Goal: Task Accomplishment & Management: Manage account settings

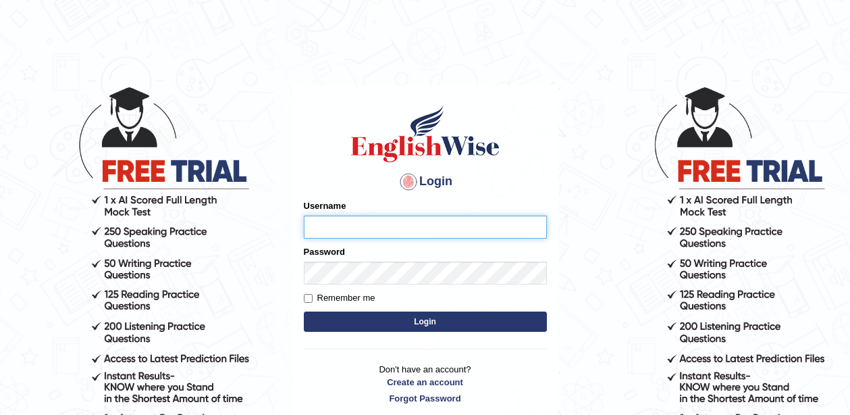
type input "pavithragowda"
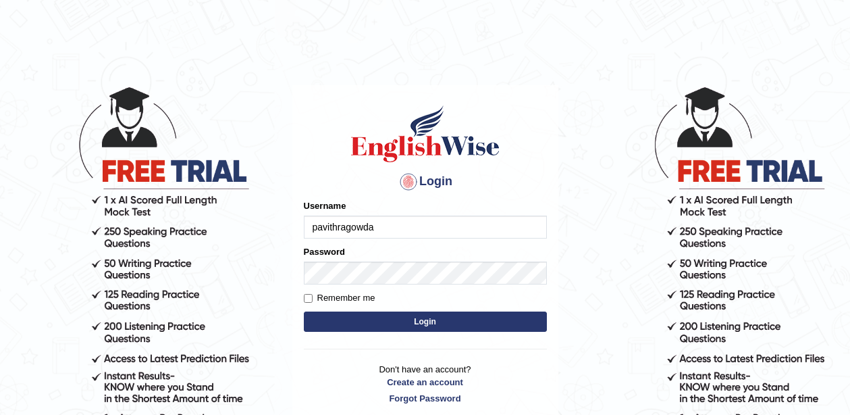
click at [427, 317] on button "Login" at bounding box center [425, 321] width 243 height 20
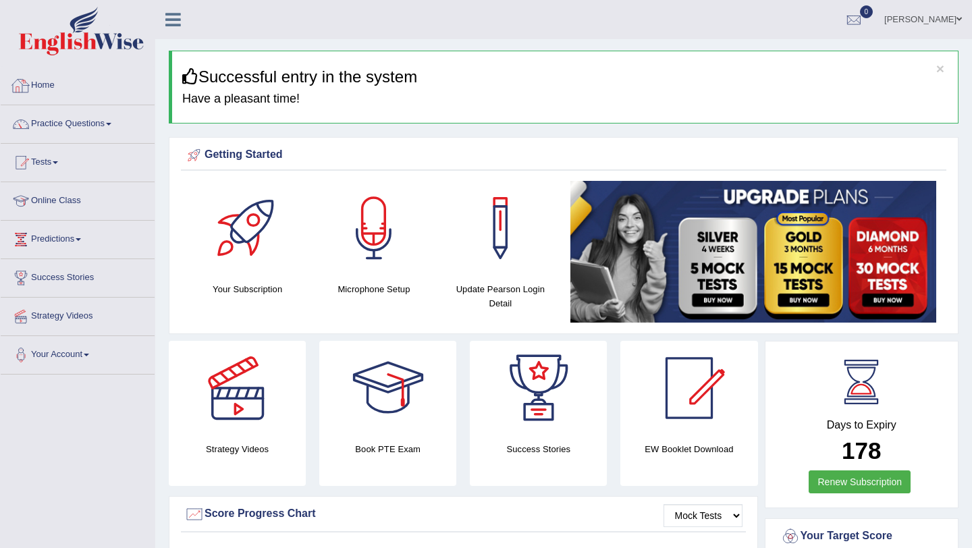
click at [66, 120] on link "Practice Questions" at bounding box center [78, 122] width 154 height 34
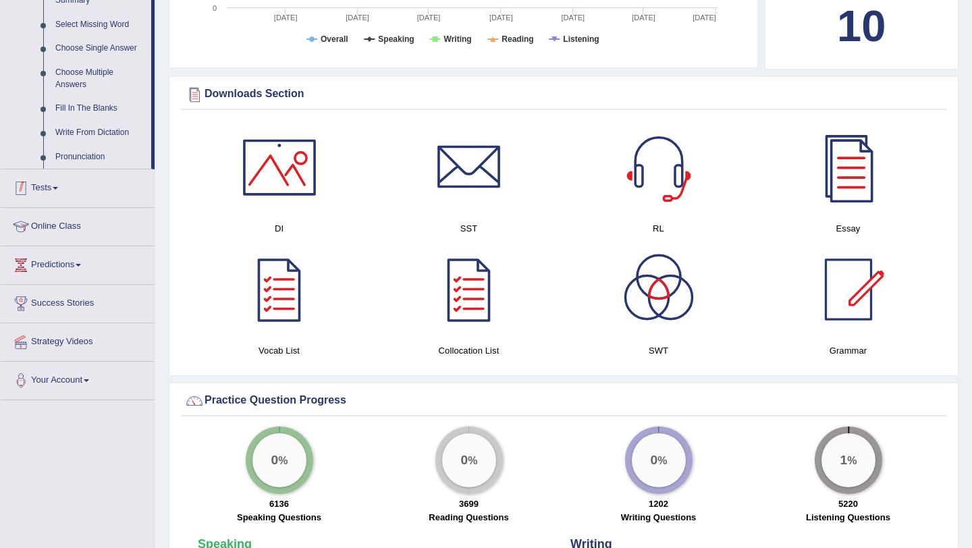
click at [55, 203] on link "Tests" at bounding box center [78, 187] width 154 height 34
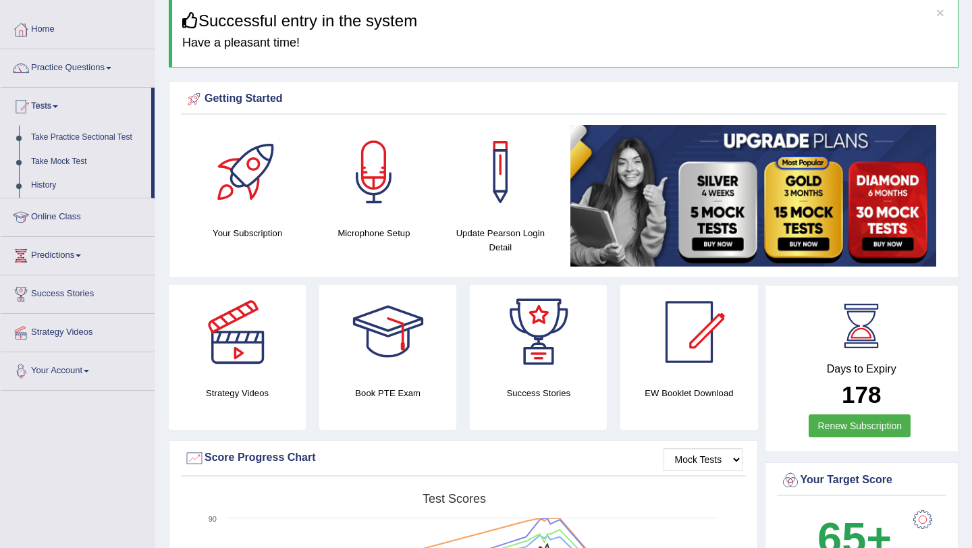
scroll to position [40, 0]
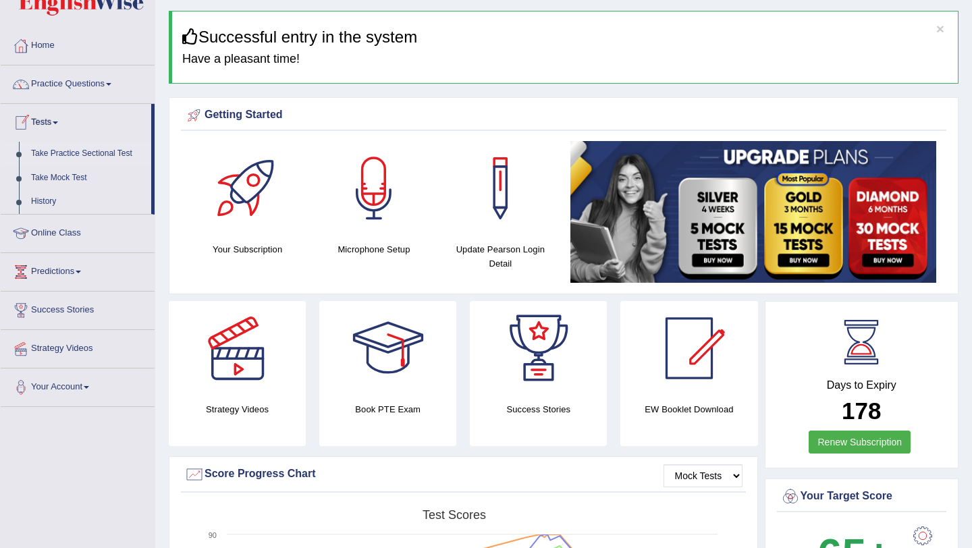
click at [43, 150] on link "Take Practice Sectional Test" at bounding box center [88, 154] width 126 height 24
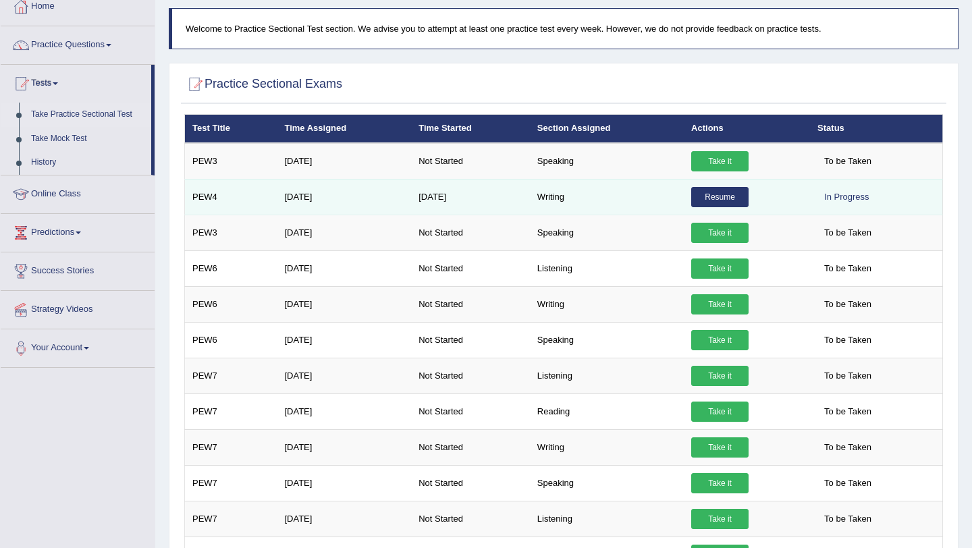
scroll to position [76, 0]
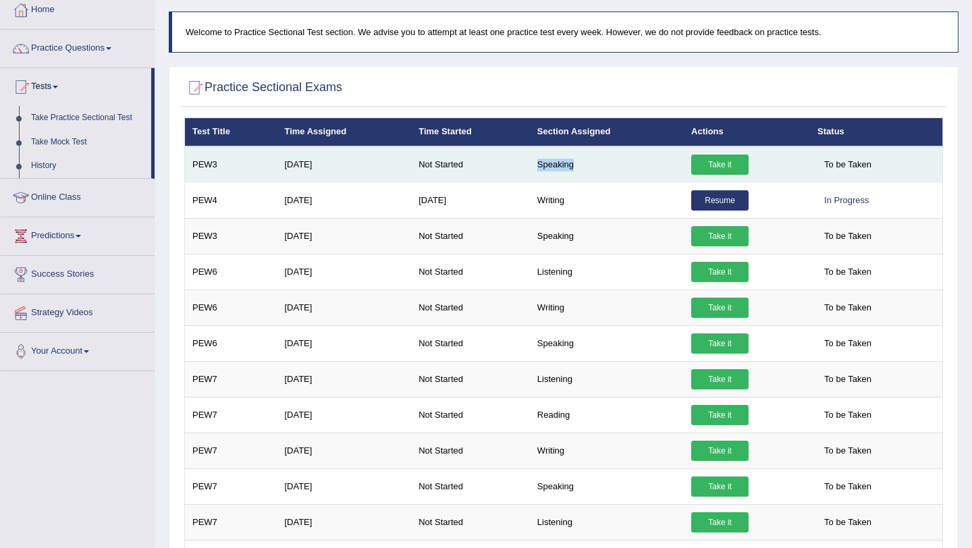
drag, startPoint x: 538, startPoint y: 162, endPoint x: 598, endPoint y: 167, distance: 61.0
click at [599, 167] on td "Speaking" at bounding box center [607, 165] width 154 height 36
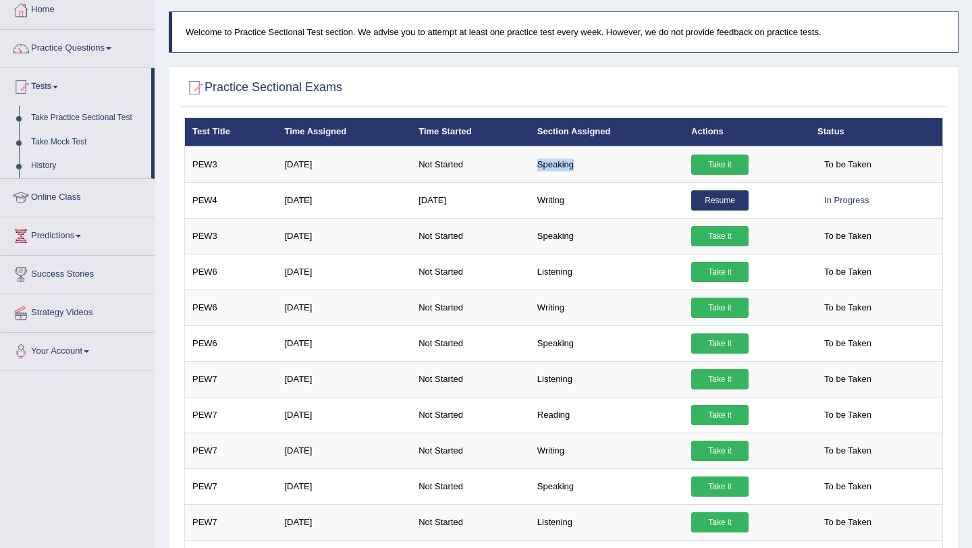
click at [57, 143] on link "Take Mock Test" at bounding box center [88, 142] width 126 height 24
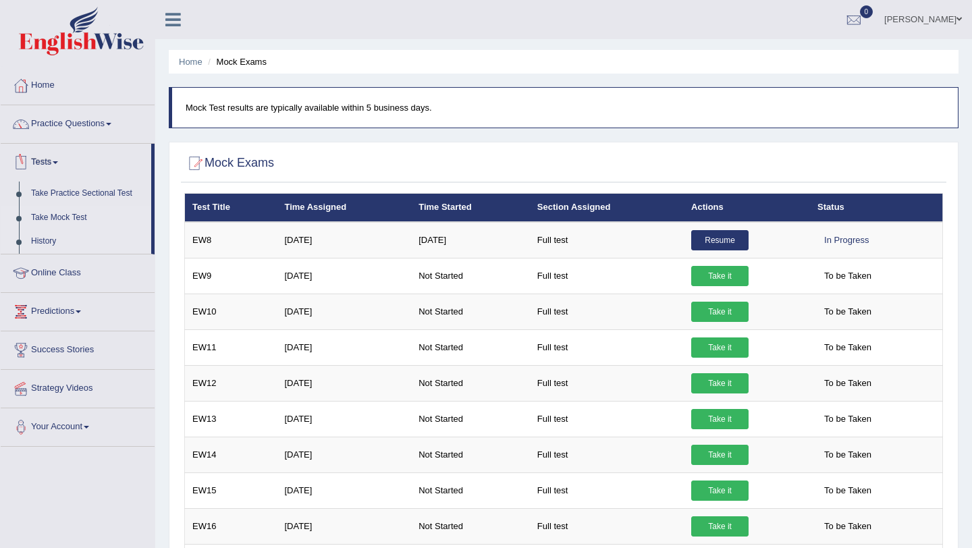
click at [50, 240] on link "History" at bounding box center [88, 242] width 126 height 24
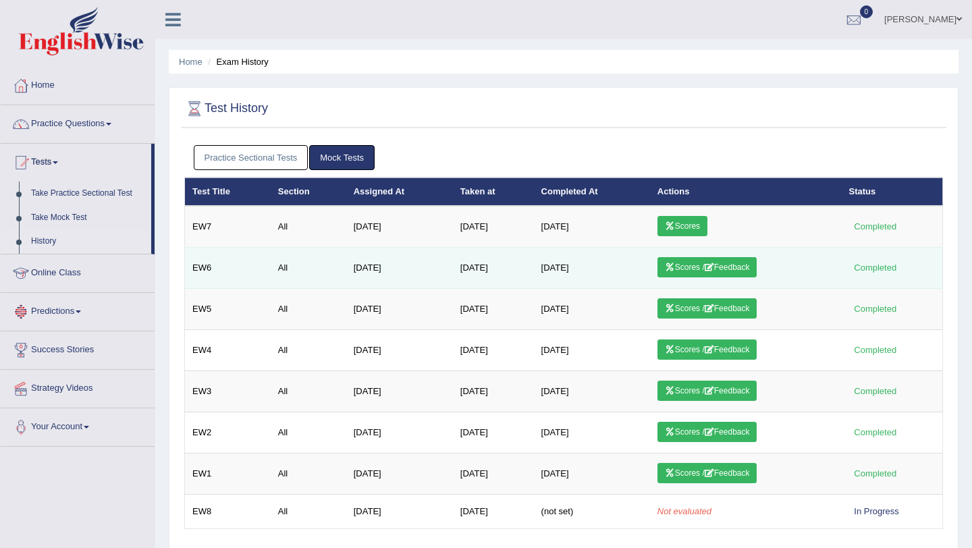
click at [709, 265] on link "Scores / Feedback" at bounding box center [708, 267] width 100 height 20
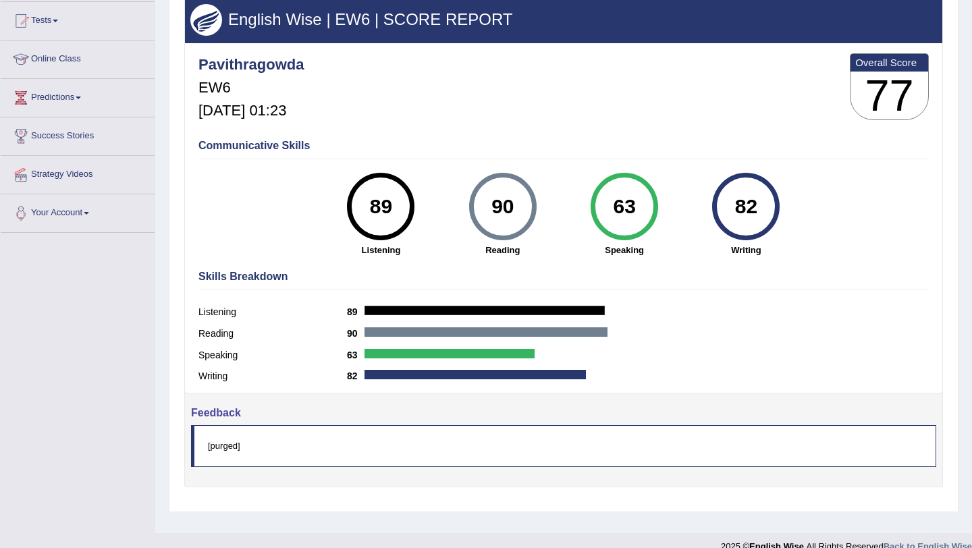
scroll to position [140, 0]
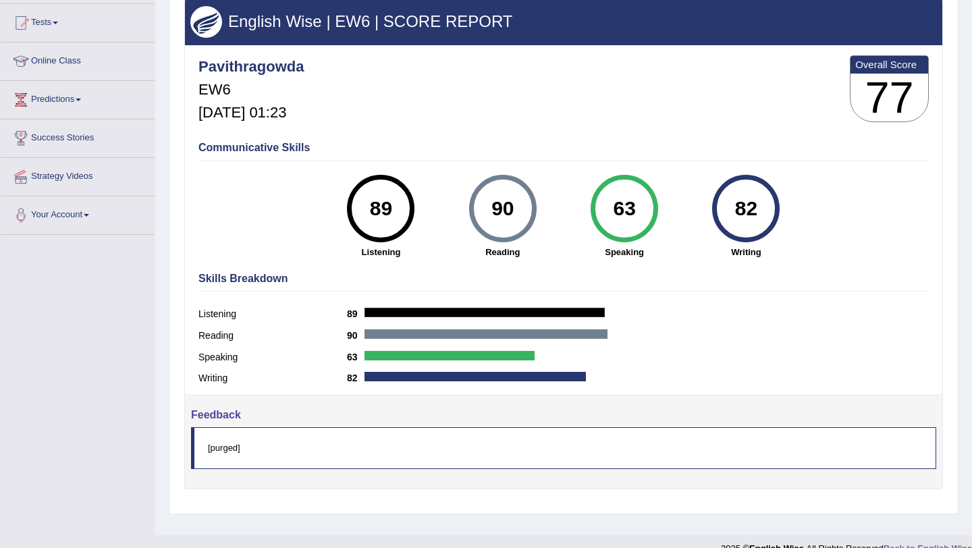
click at [540, 283] on h4 "Skills Breakdown" at bounding box center [564, 279] width 731 height 12
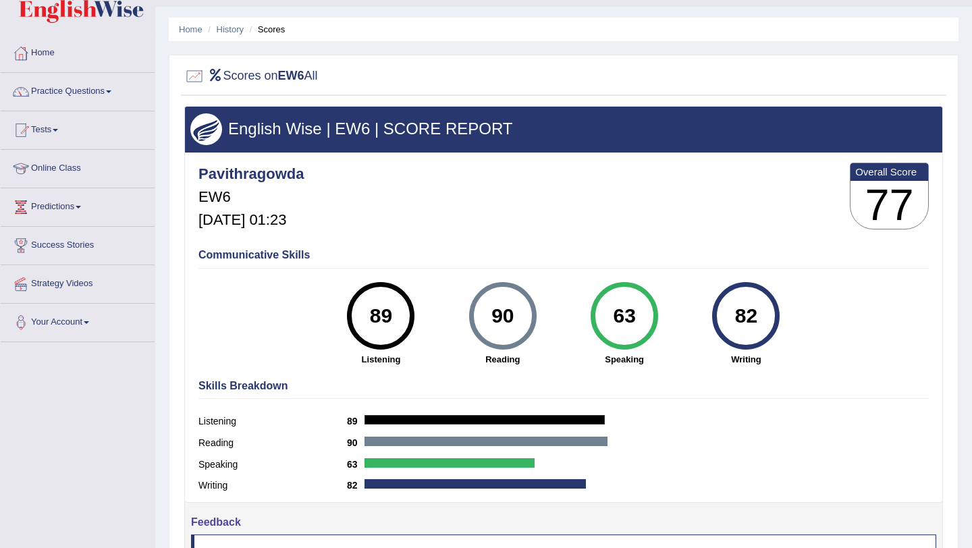
scroll to position [0, 0]
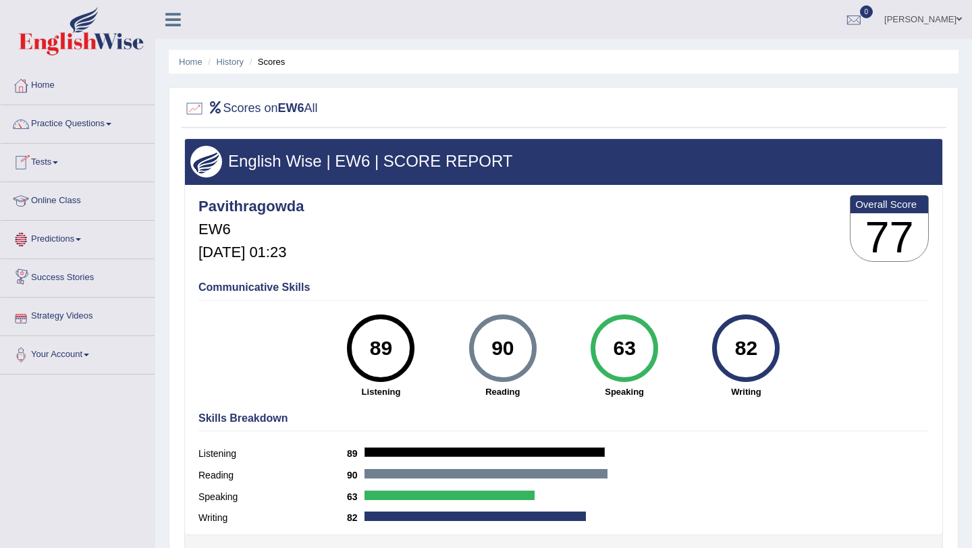
click at [36, 194] on link "Online Class" at bounding box center [78, 199] width 154 height 34
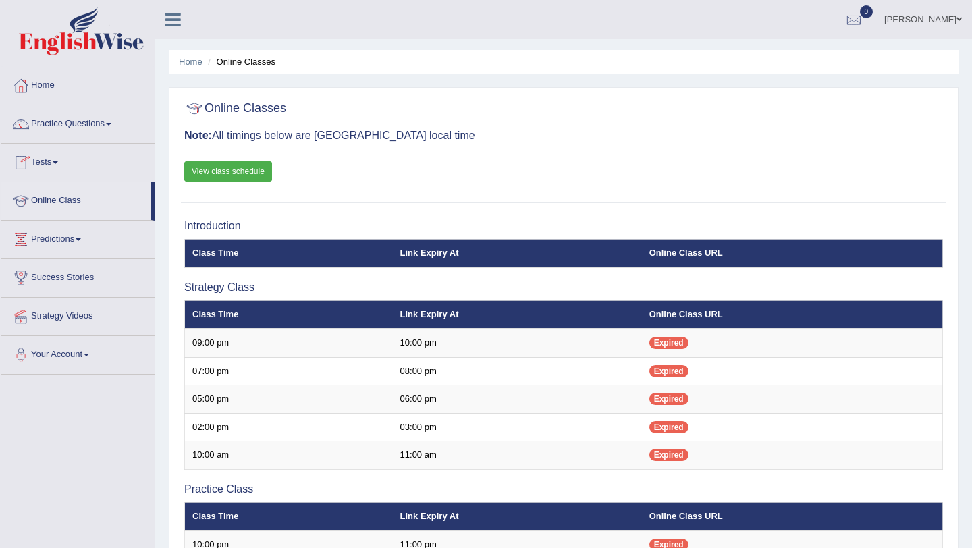
click at [63, 201] on link "Online Class" at bounding box center [76, 199] width 151 height 34
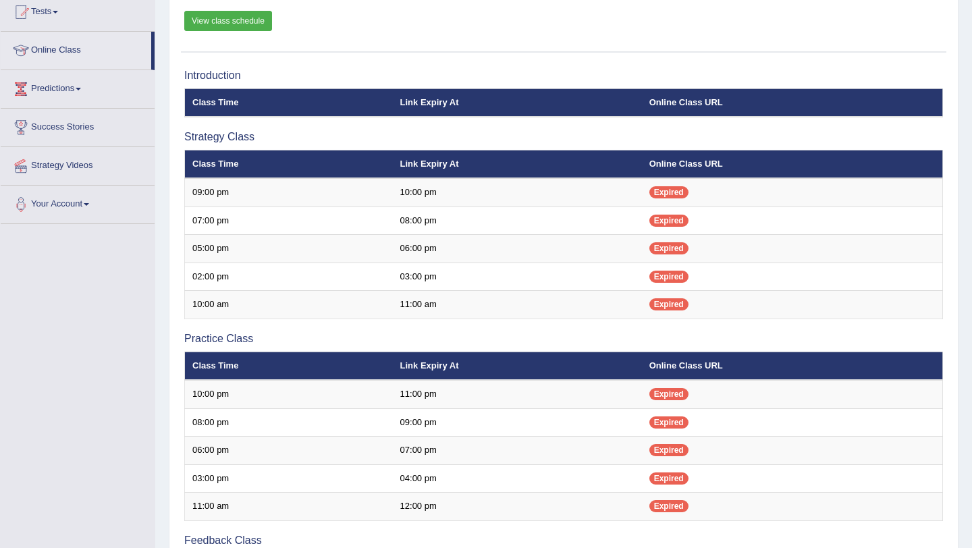
scroll to position [165, 0]
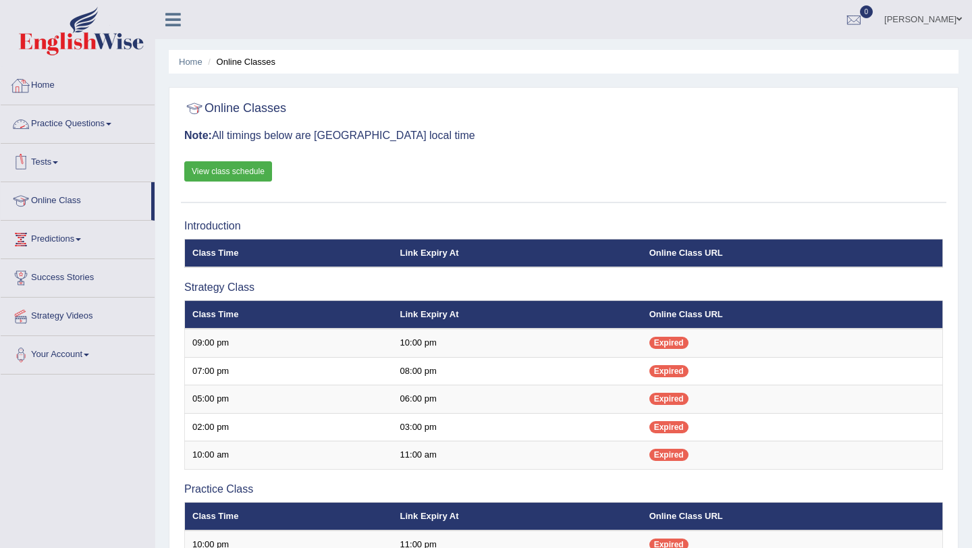
click at [52, 86] on link "Home" at bounding box center [78, 84] width 154 height 34
